Goal: Task Accomplishment & Management: Complete application form

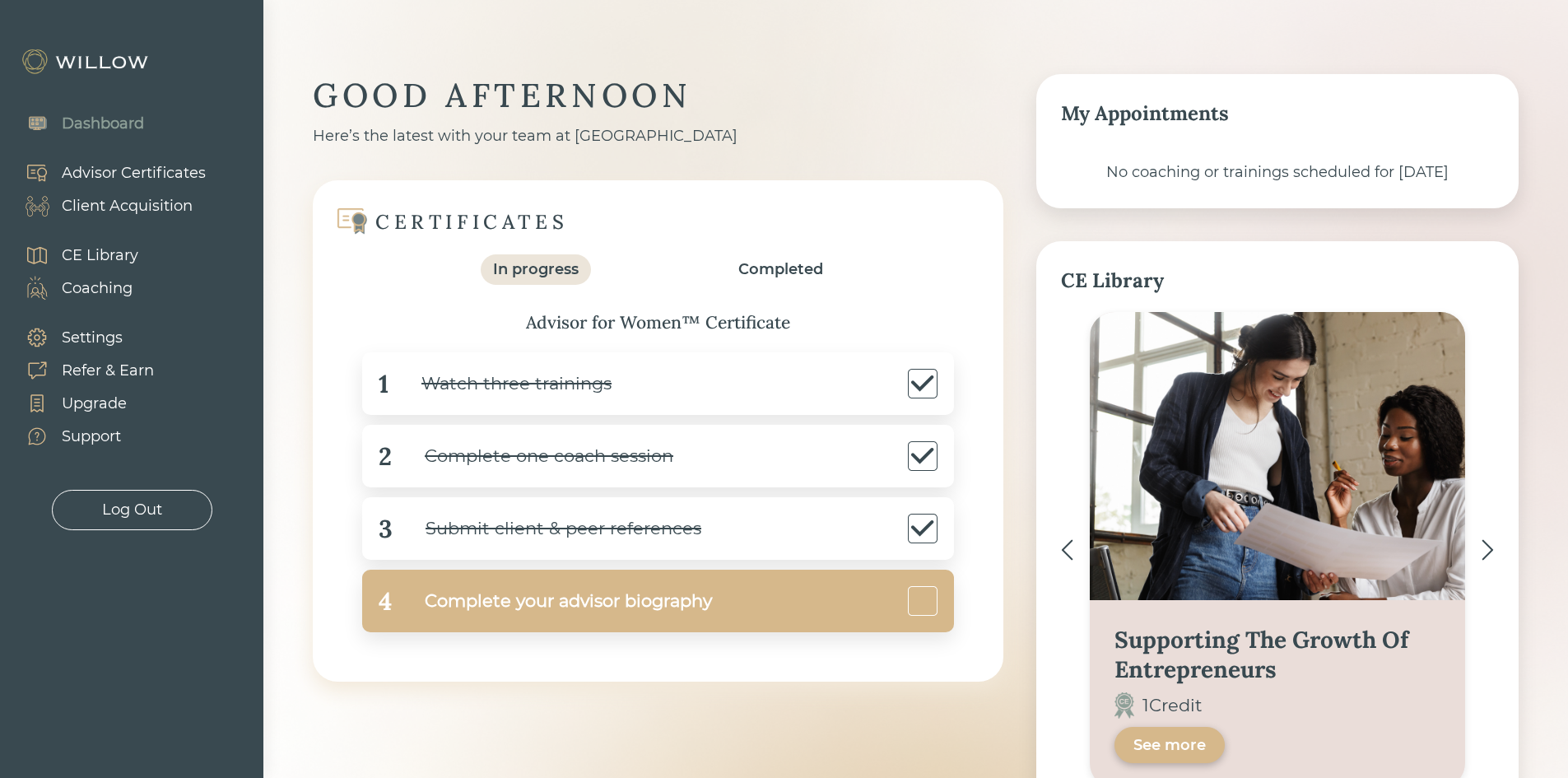
click at [442, 611] on div "Complete your advisor biography" at bounding box center [552, 602] width 320 height 37
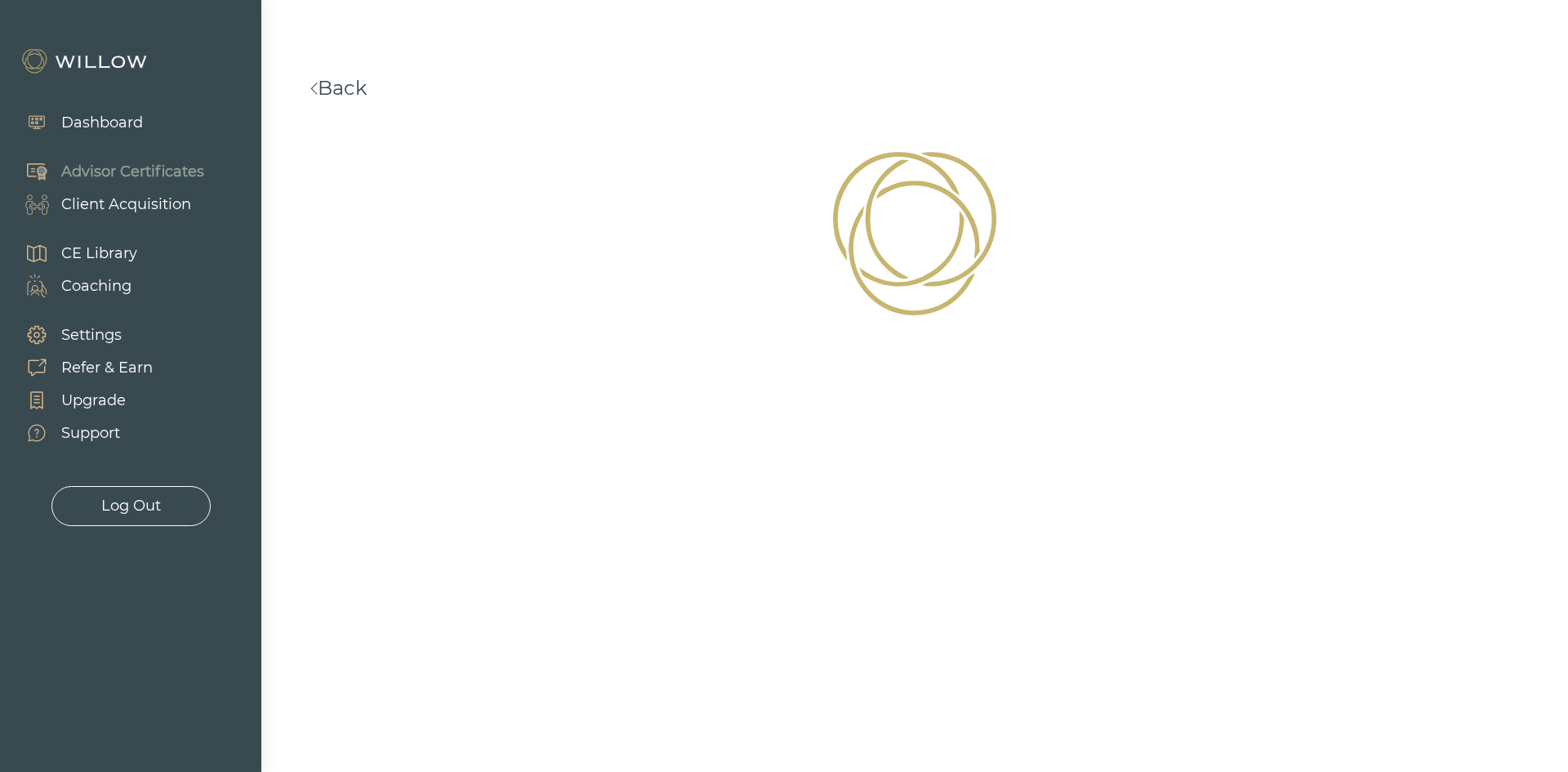
click at [94, 116] on div "Dashboard" at bounding box center [102, 123] width 81 height 22
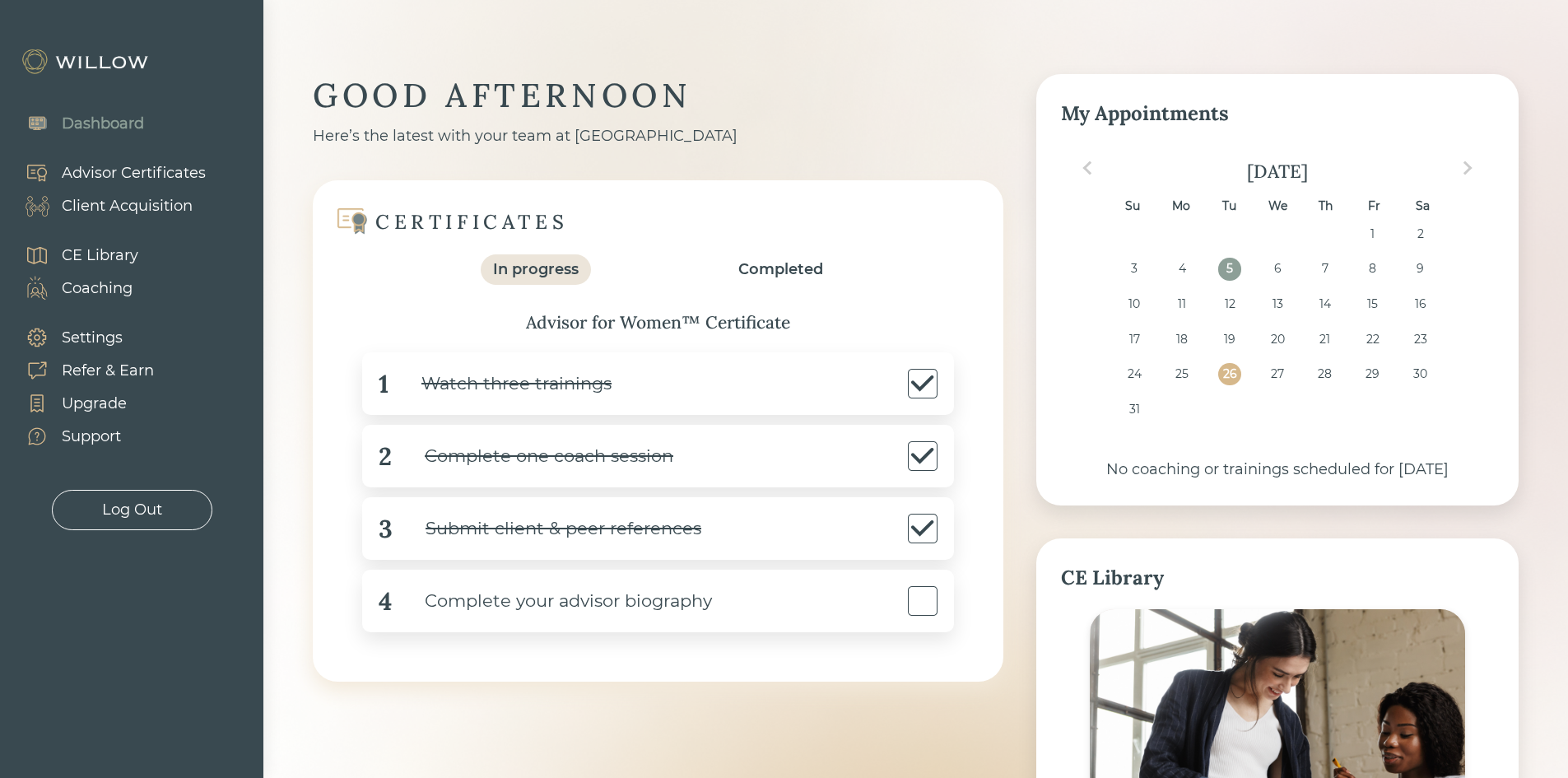
click at [505, 536] on div "Submit client & peer references" at bounding box center [546, 529] width 308 height 37
click at [704, 521] on div "3 Submit client & peer references" at bounding box center [658, 528] width 592 height 62
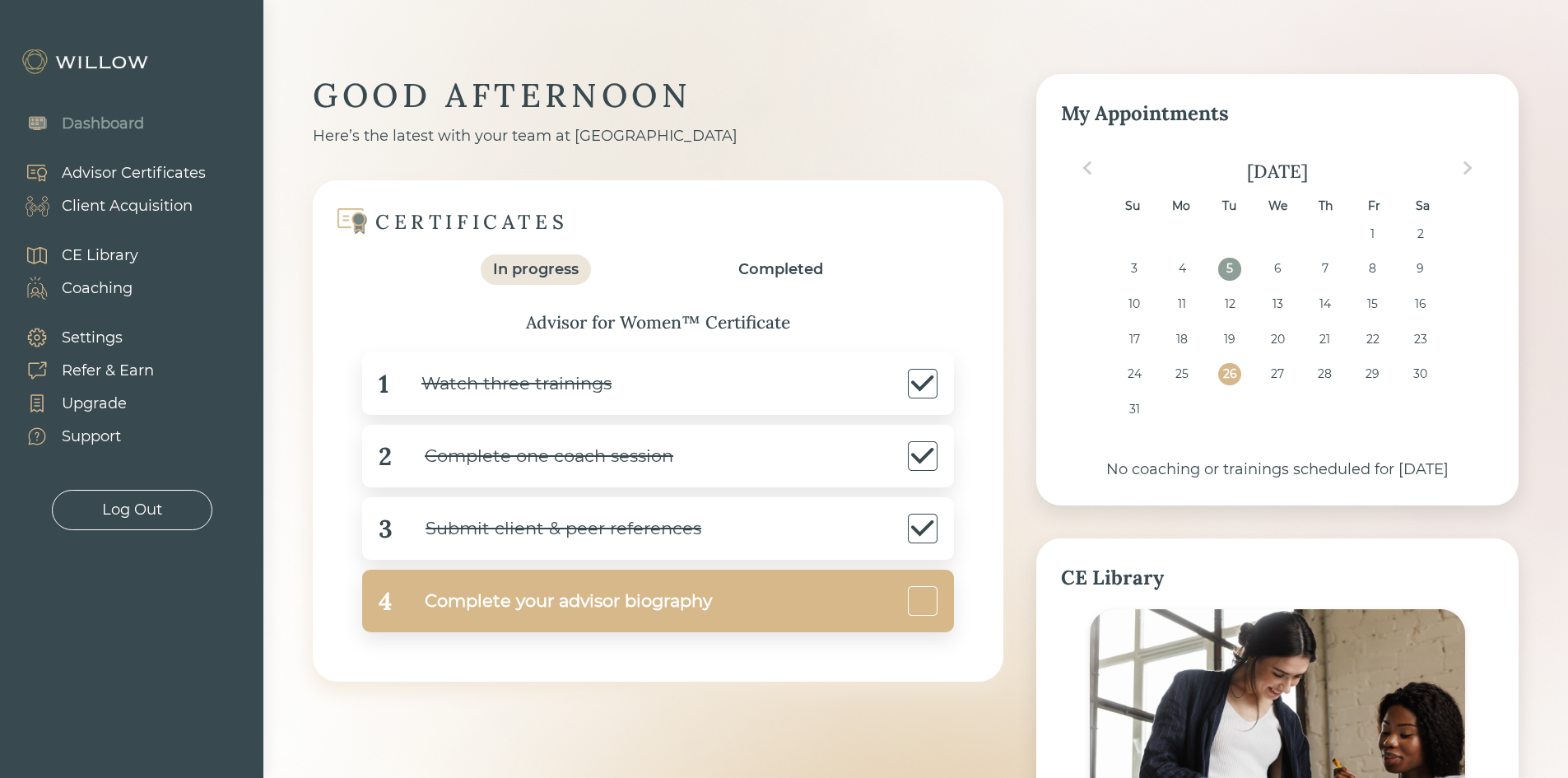
click at [635, 611] on div "Complete your advisor biography" at bounding box center [552, 602] width 320 height 37
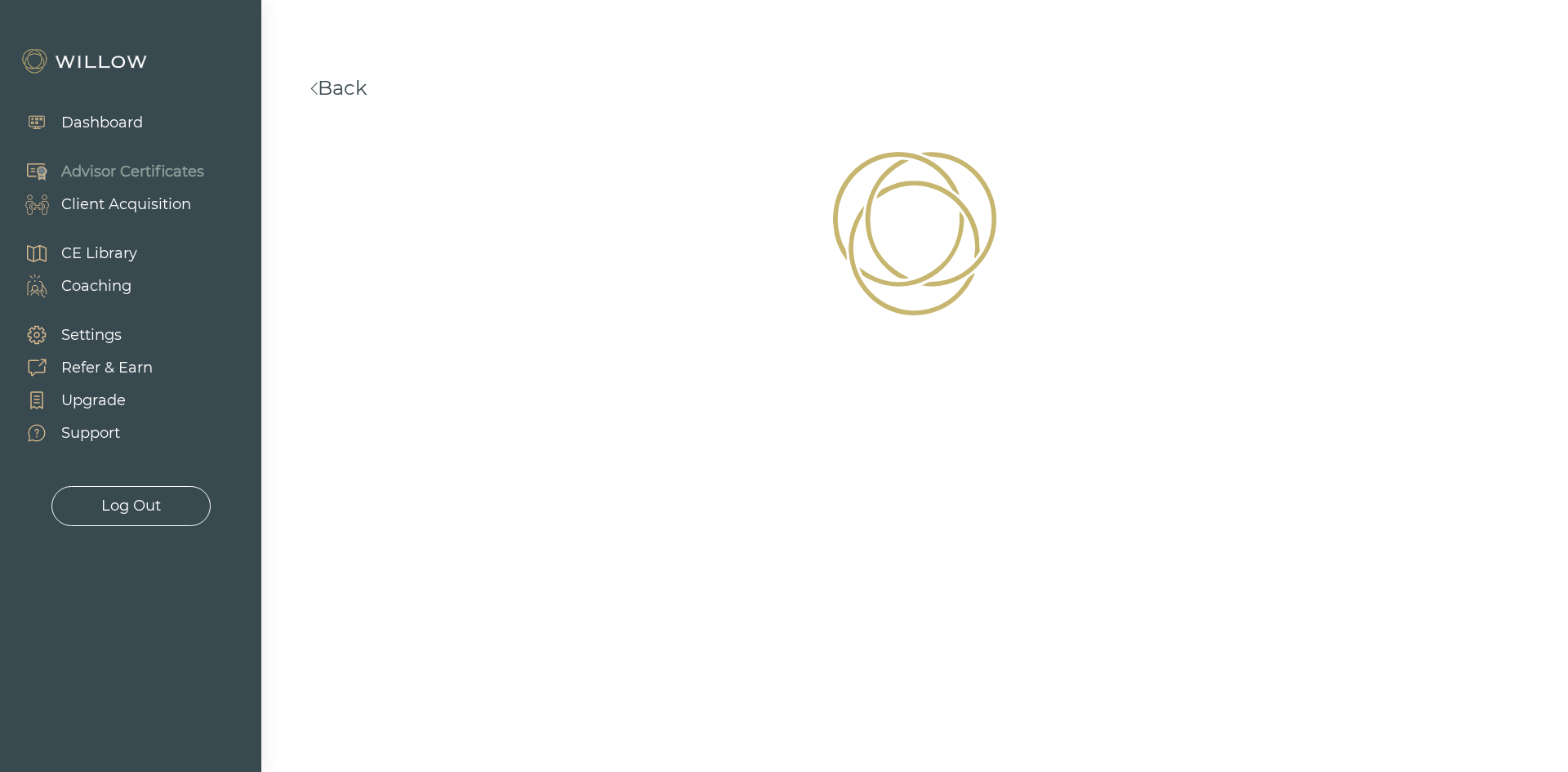
click at [124, 126] on div "Dashboard" at bounding box center [102, 123] width 81 height 22
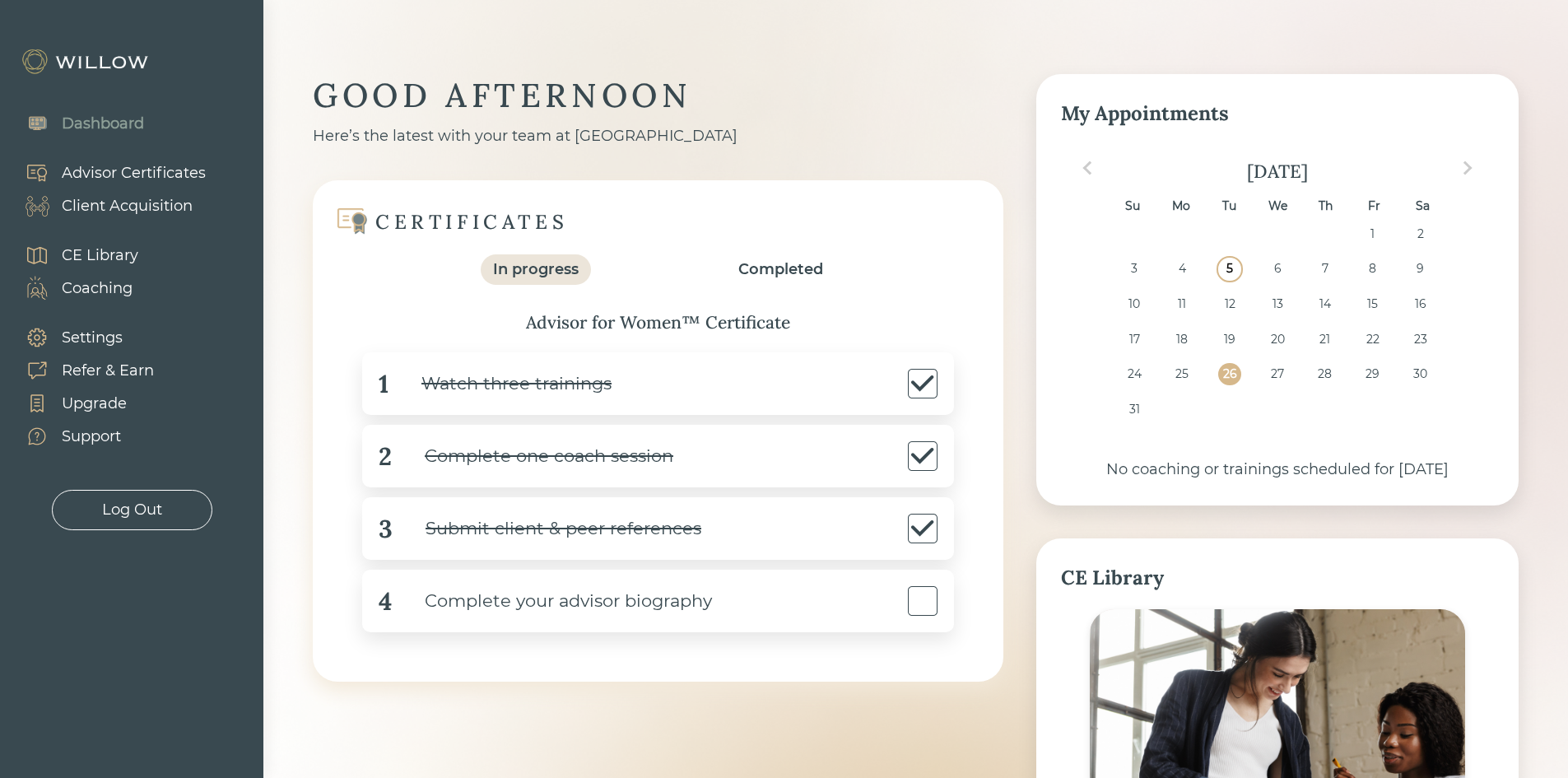
click at [1234, 266] on div "5" at bounding box center [1230, 269] width 22 height 22
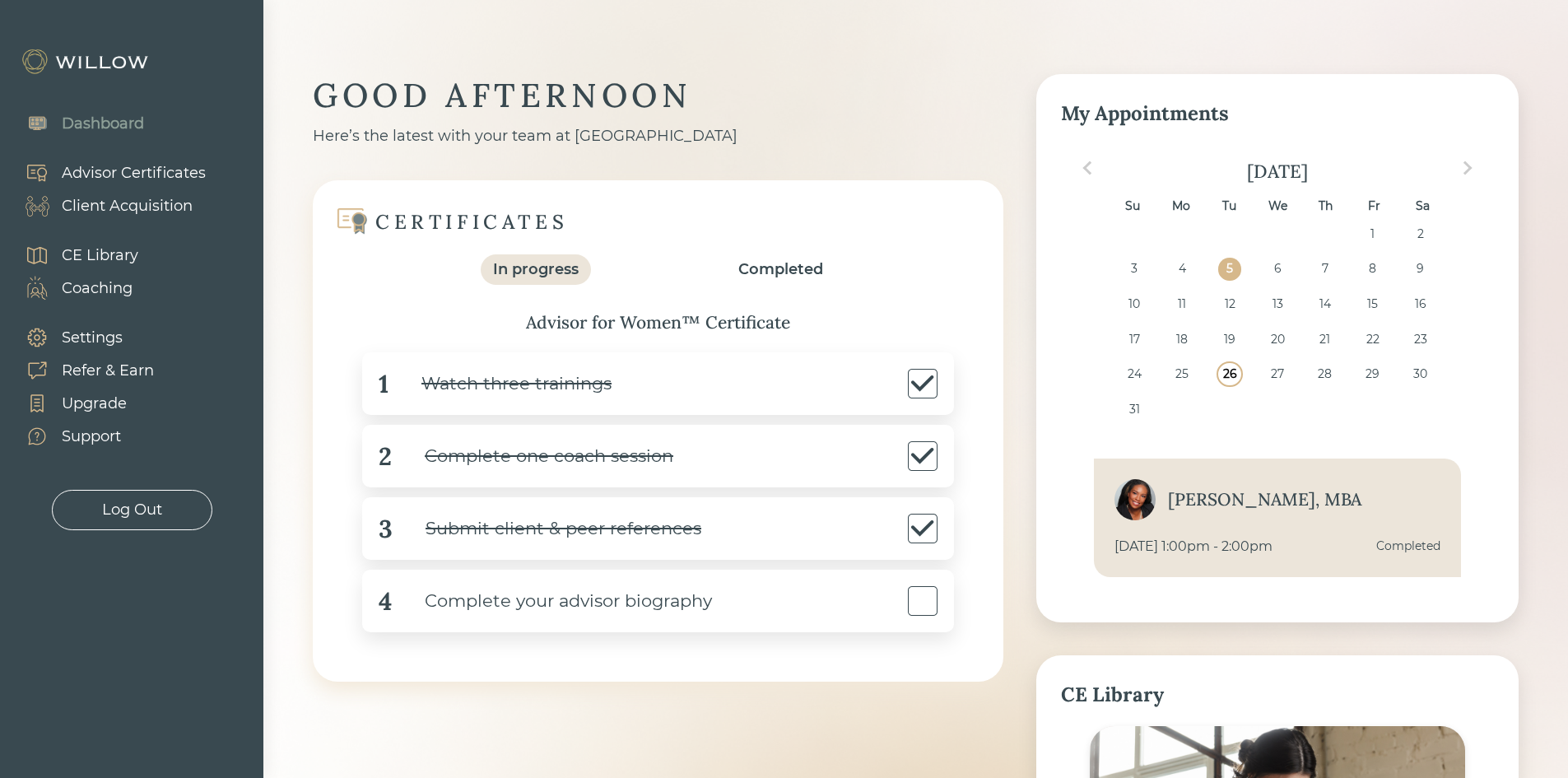
click at [1227, 369] on div "26" at bounding box center [1230, 375] width 22 height 22
